Goal: Task Accomplishment & Management: Use online tool/utility

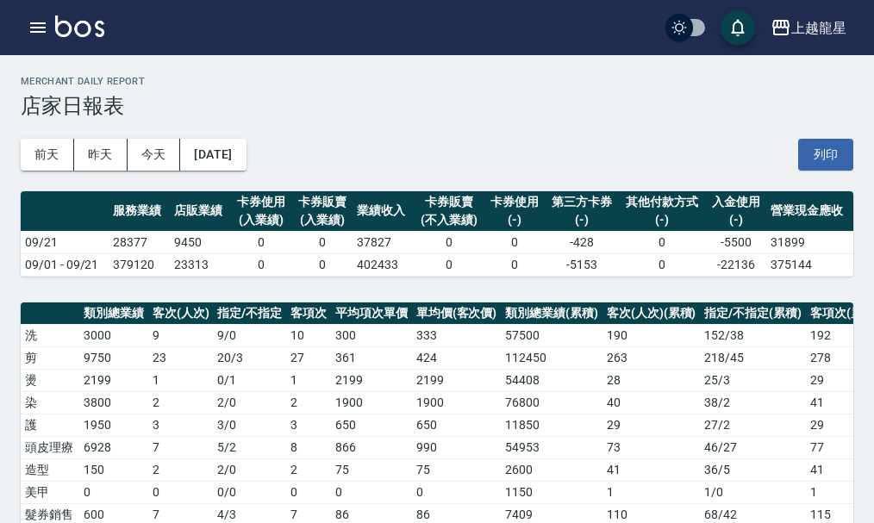
scroll to position [544, 0]
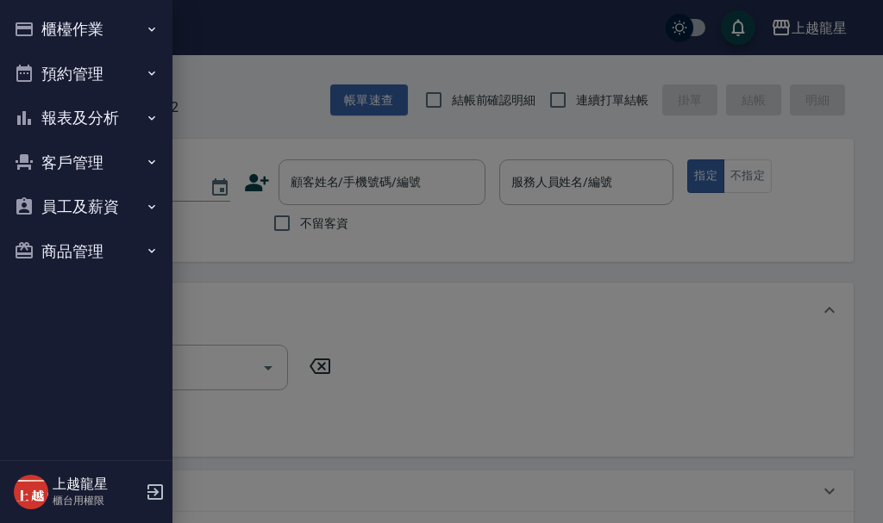
click at [311, 115] on div at bounding box center [441, 261] width 883 height 523
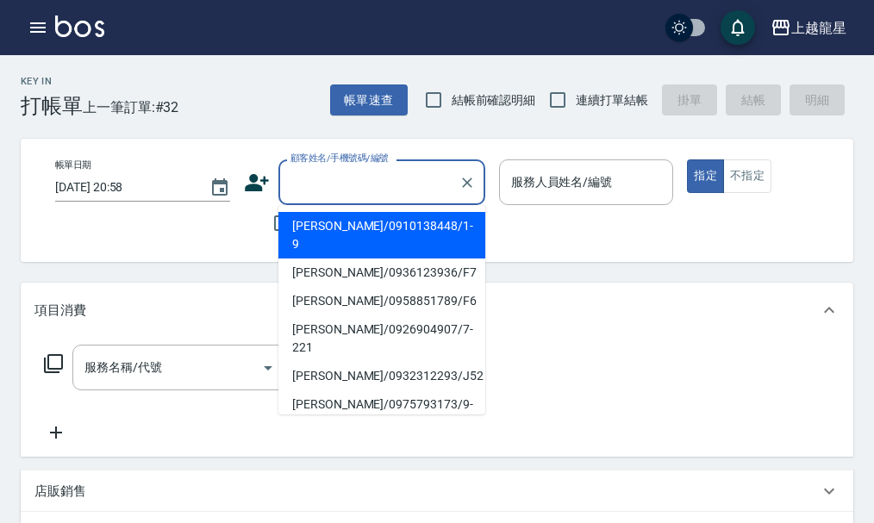
click at [294, 191] on input "顧客姓名/手機號碼/編號" at bounding box center [369, 182] width 166 height 30
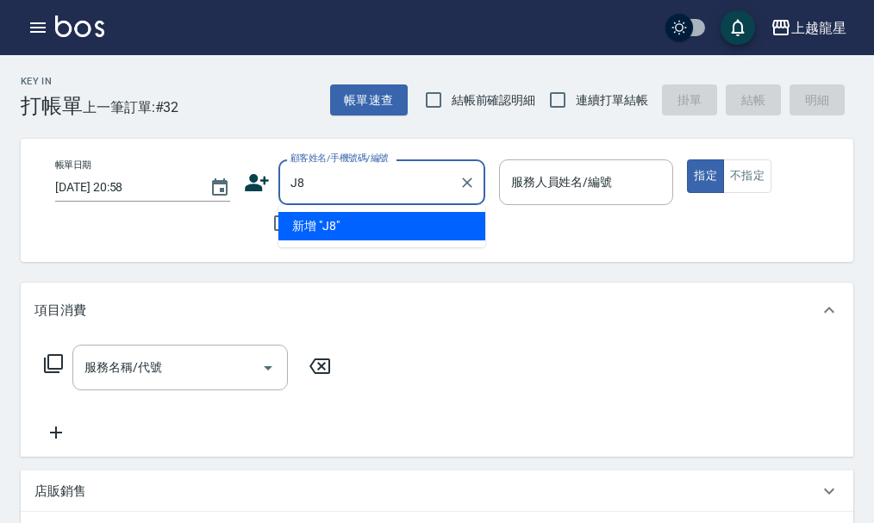
type input "J"
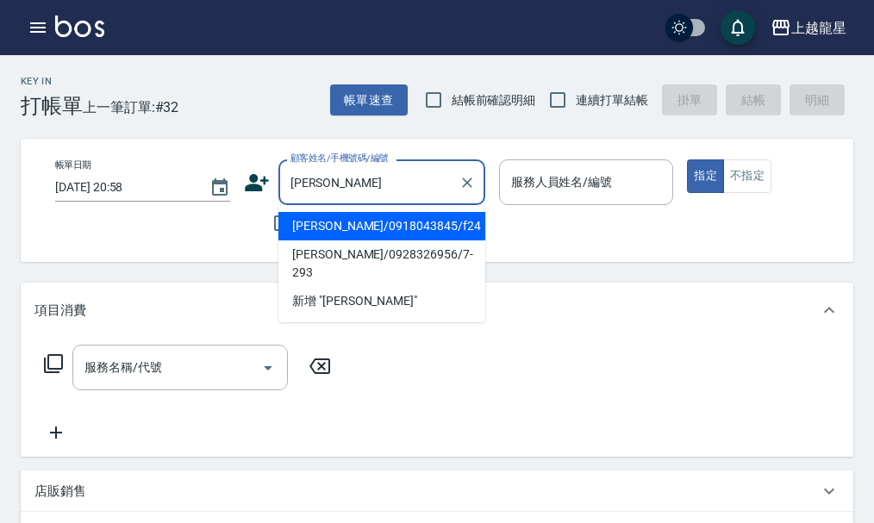
click at [371, 233] on li "[PERSON_NAME]/0918043845/f24" at bounding box center [382, 226] width 207 height 28
type input "[PERSON_NAME]/0918043845/f24"
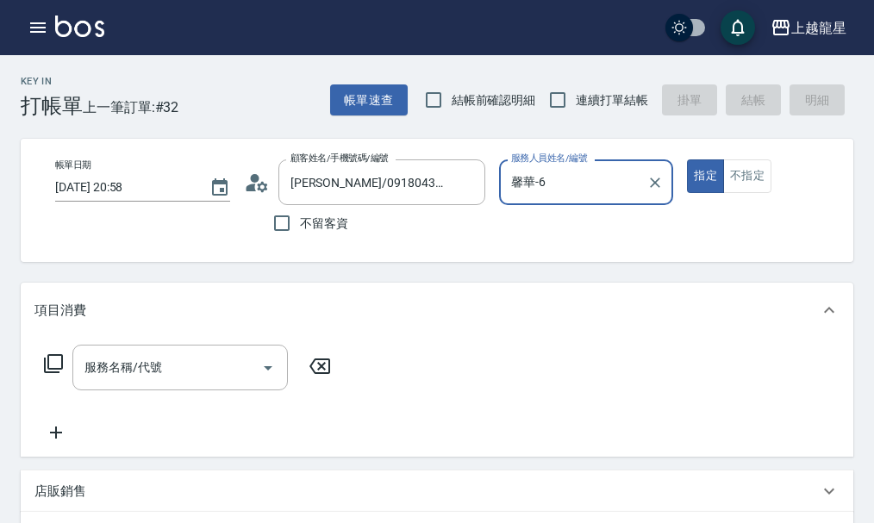
type input "馨華-6"
click at [161, 381] on input "服務名稱/代號" at bounding box center [167, 368] width 174 height 30
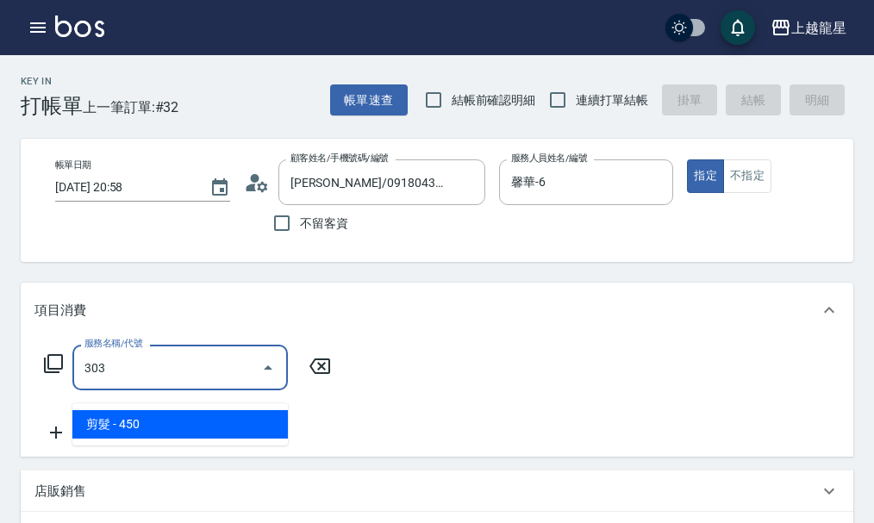
type input "剪髮(303)"
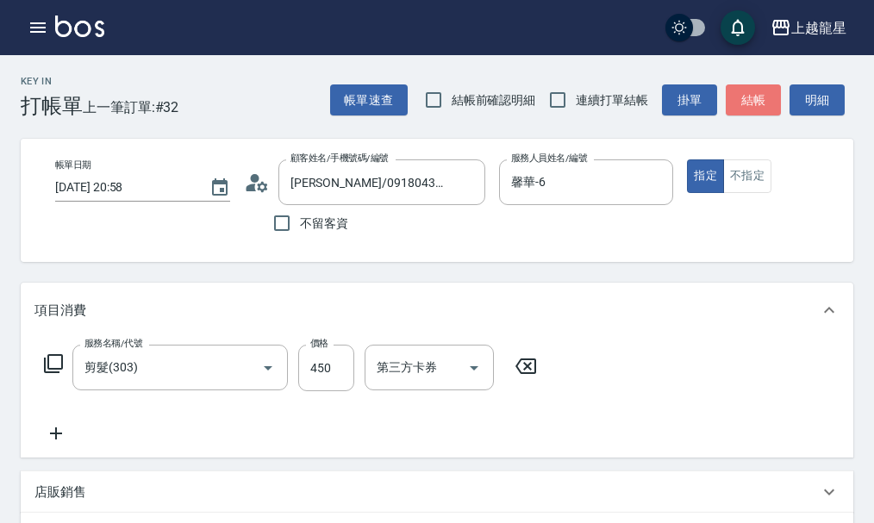
click at [748, 88] on button "結帳" at bounding box center [753, 101] width 55 height 32
